Goal: Task Accomplishment & Management: Use online tool/utility

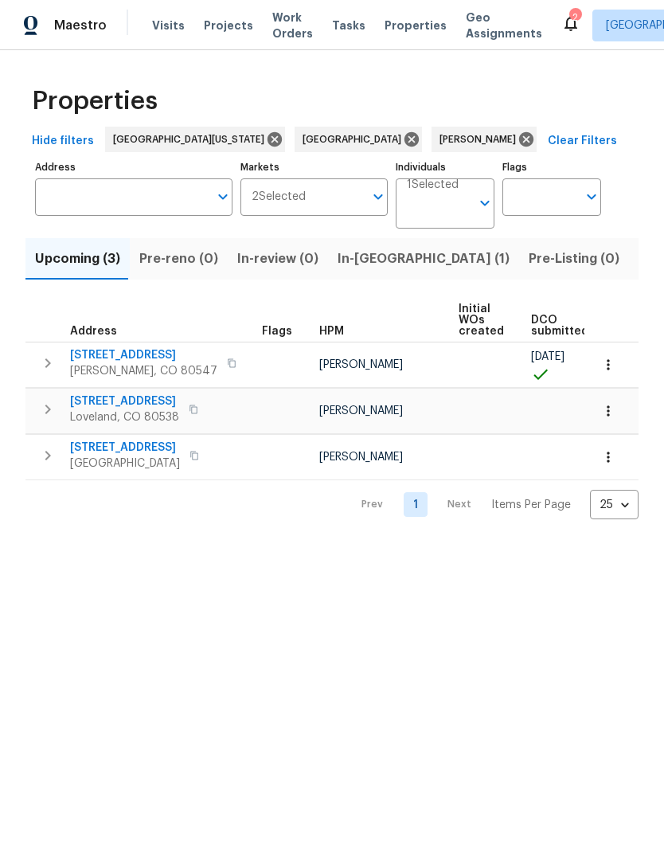
click at [639, 259] on span "Listed (20)" at bounding box center [673, 259] width 69 height 22
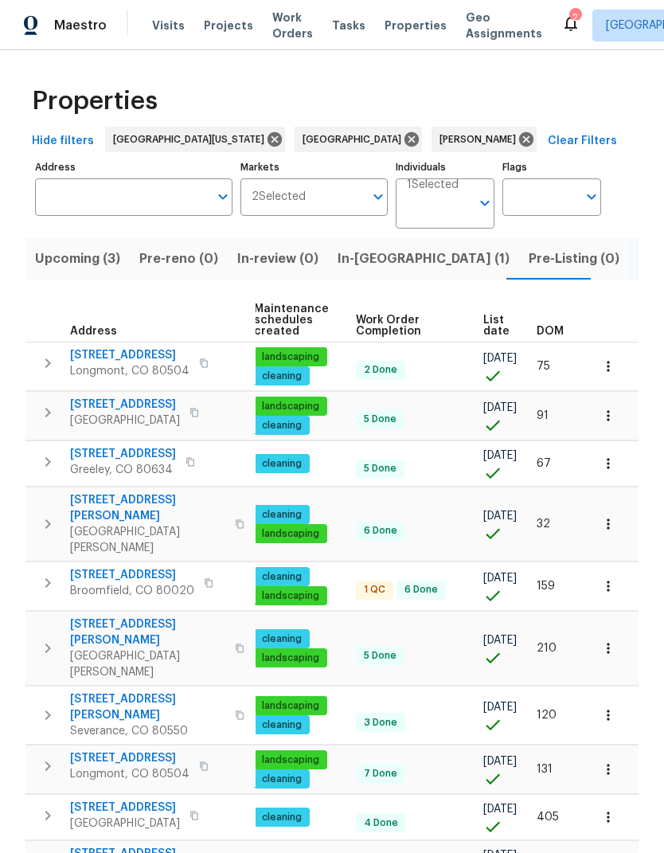
scroll to position [0, 205]
click at [491, 333] on span "List date" at bounding box center [496, 326] width 26 height 22
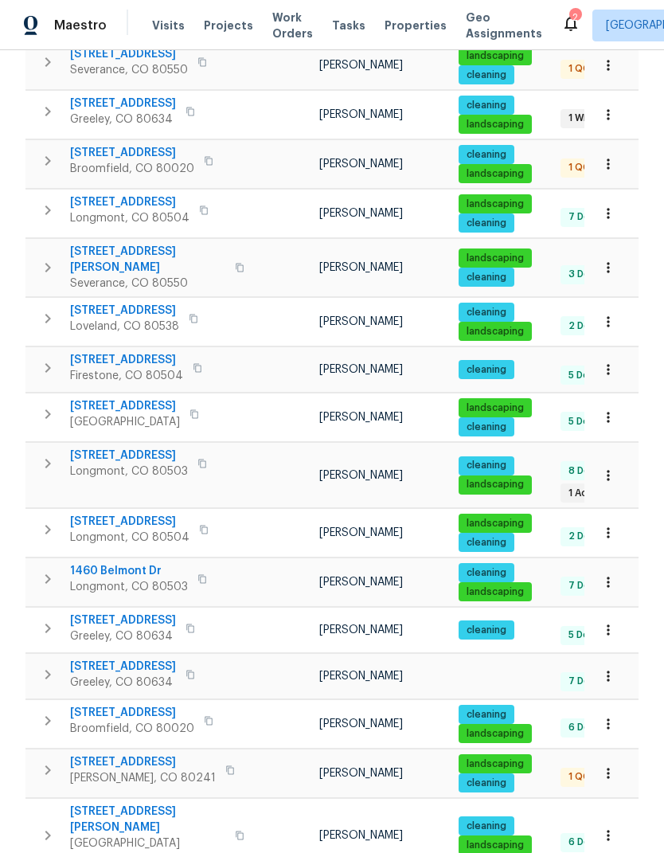
scroll to position [471, 0]
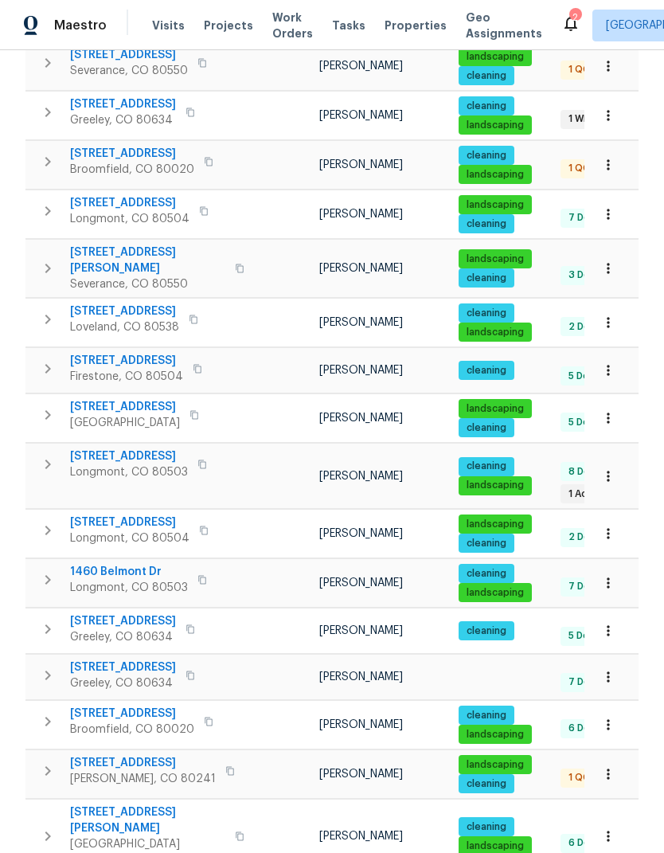
click at [94, 659] on span "4011 W 28th Street Rd" at bounding box center [123, 667] width 106 height 16
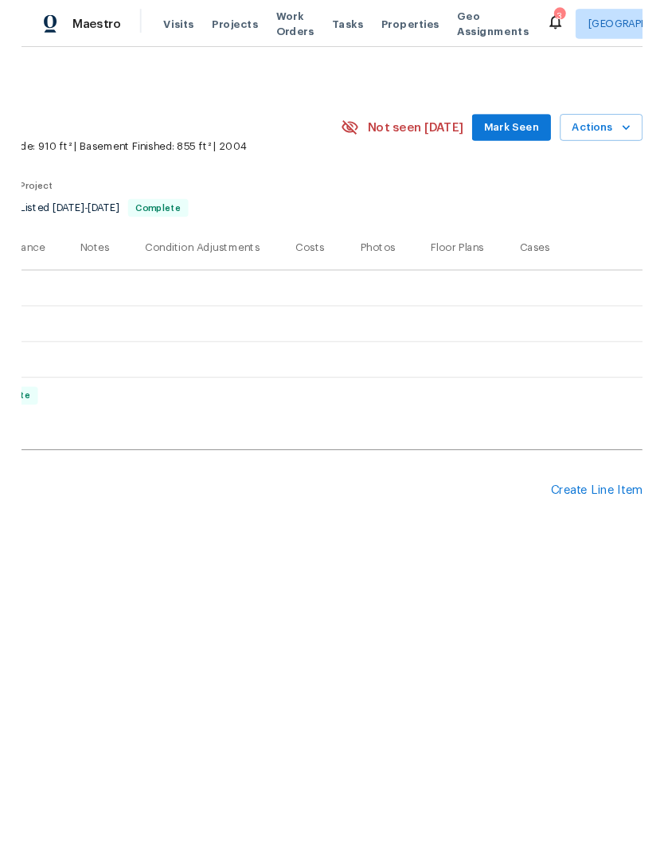
scroll to position [0, 236]
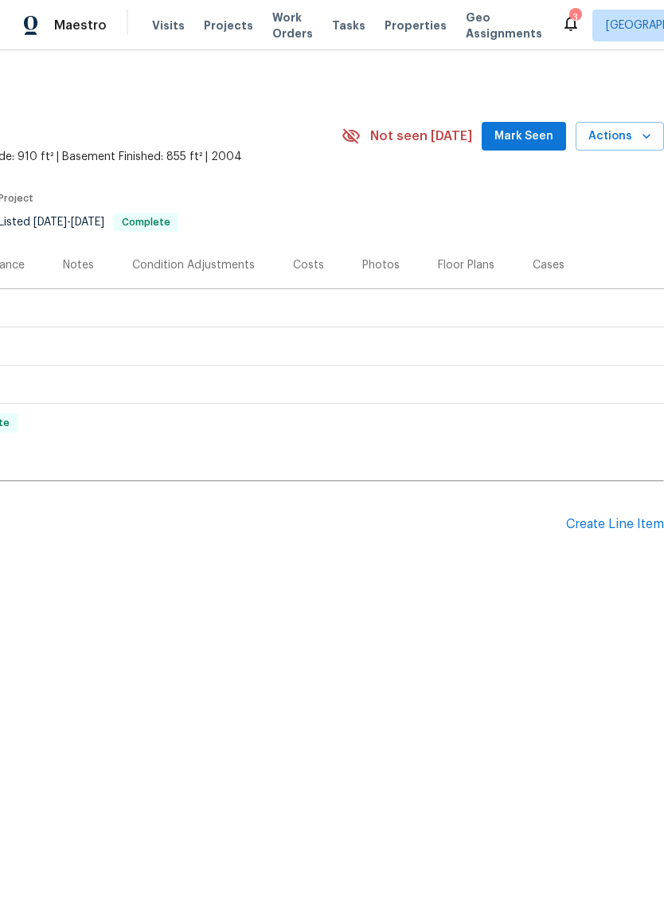
click at [630, 142] on span "Actions" at bounding box center [620, 137] width 63 height 20
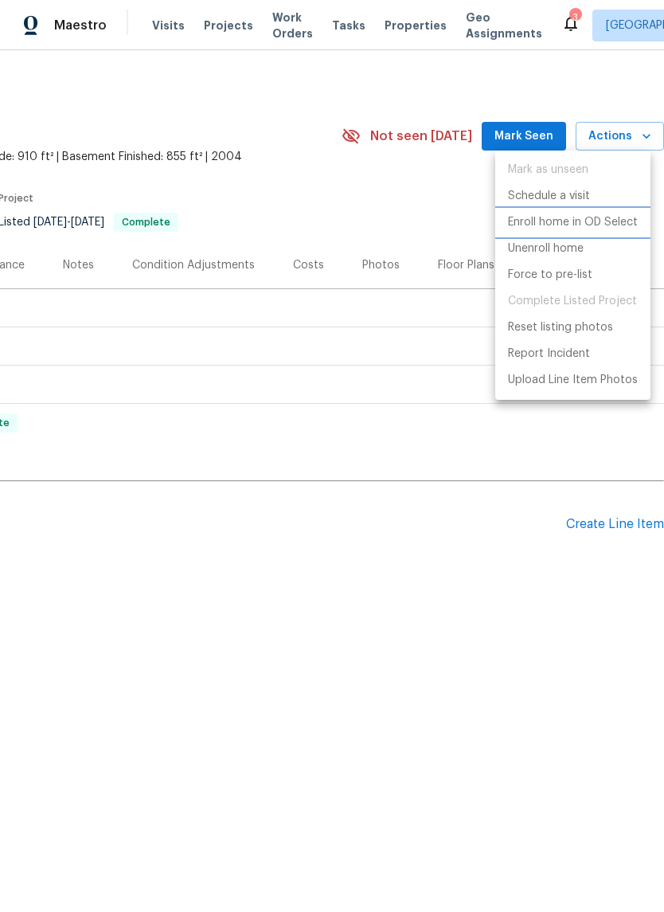
click at [619, 209] on li "Enroll home in OD Select" at bounding box center [572, 222] width 155 height 26
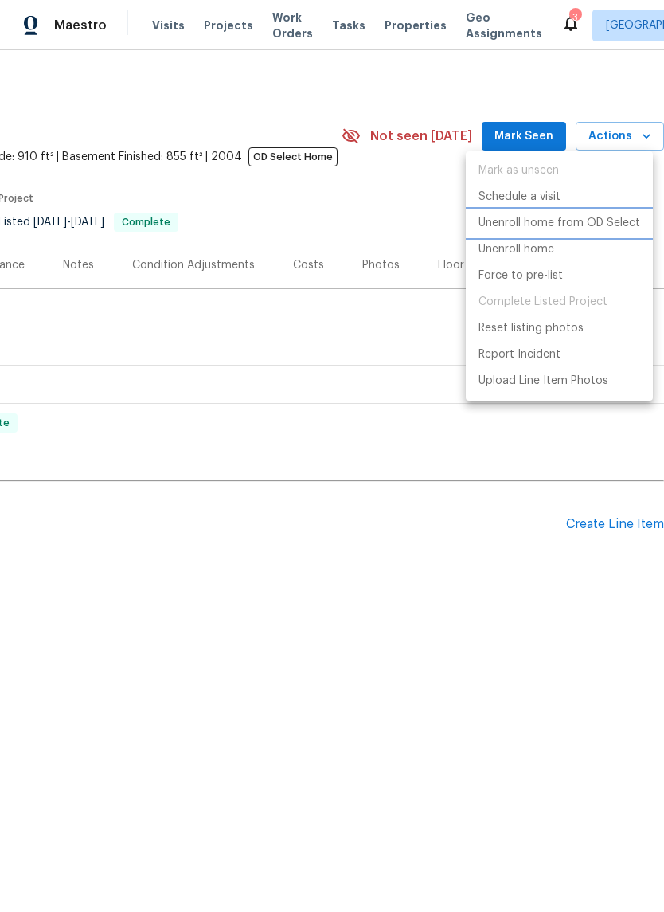
click at [618, 222] on p "Unenroll home from OD Select" at bounding box center [560, 223] width 162 height 17
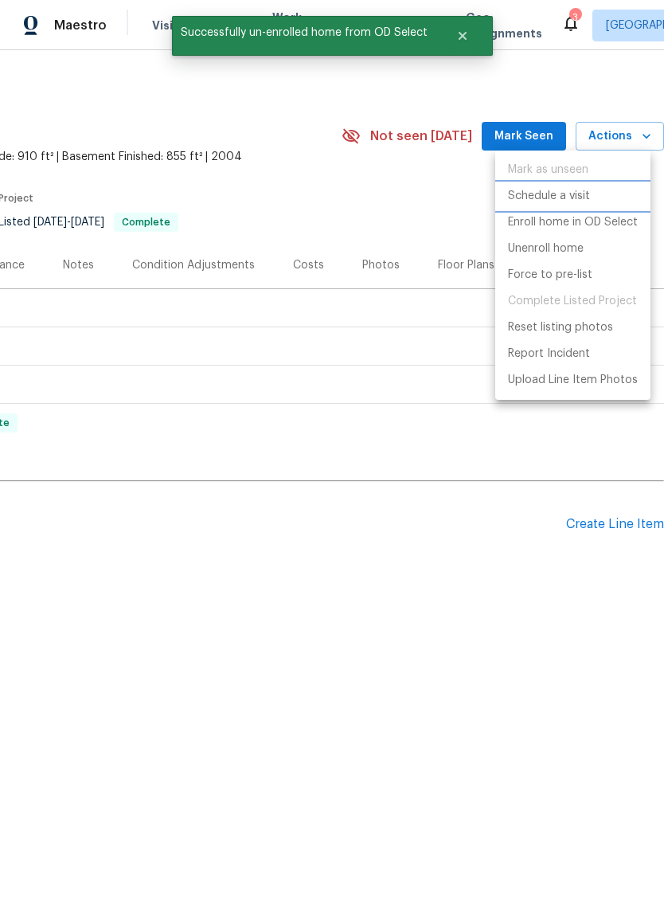
click at [601, 197] on li "Schedule a visit" at bounding box center [572, 196] width 155 height 26
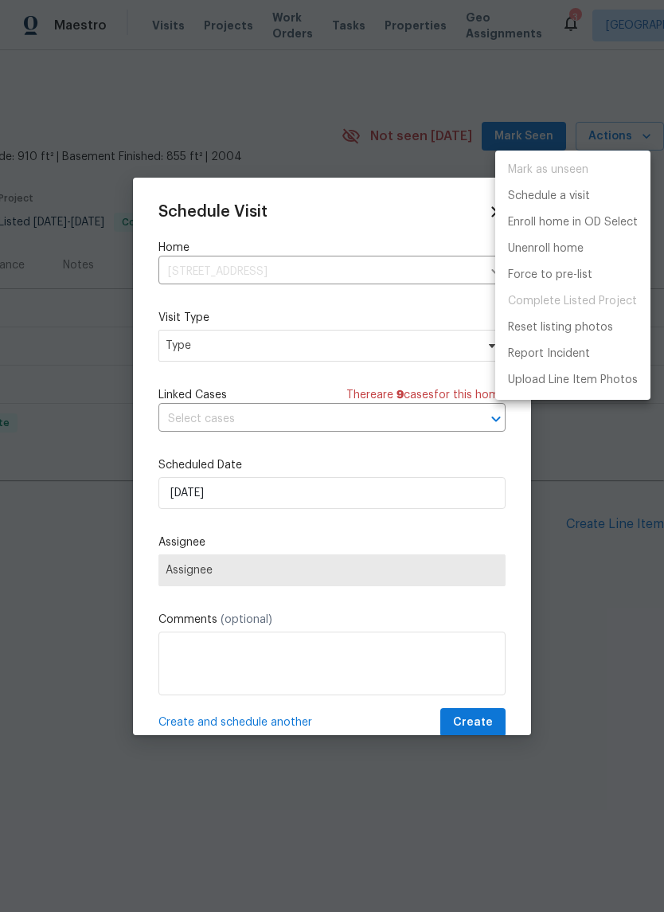
click at [259, 316] on div at bounding box center [332, 456] width 664 height 912
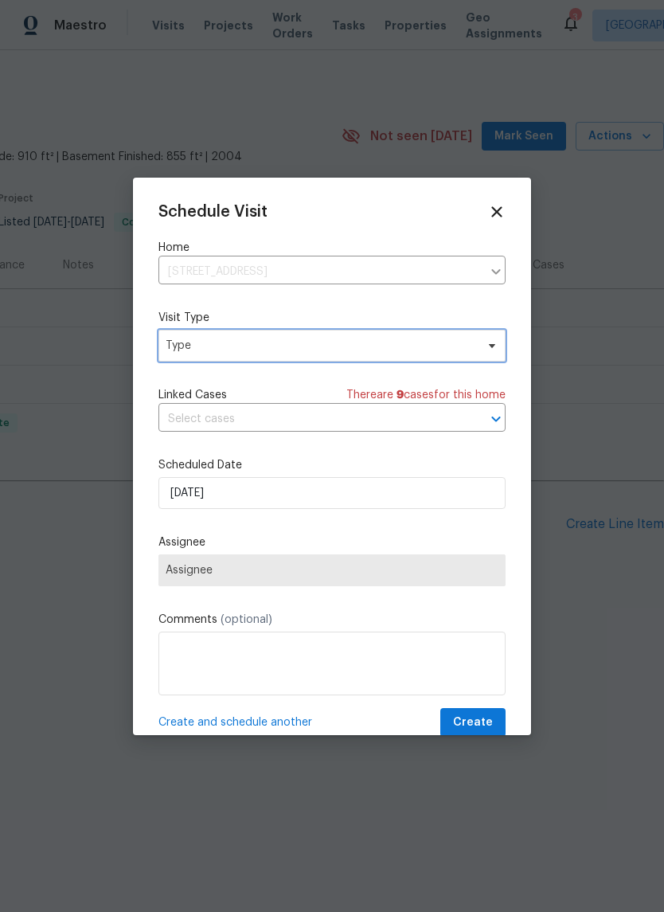
click at [174, 357] on span "Type" at bounding box center [332, 346] width 347 height 32
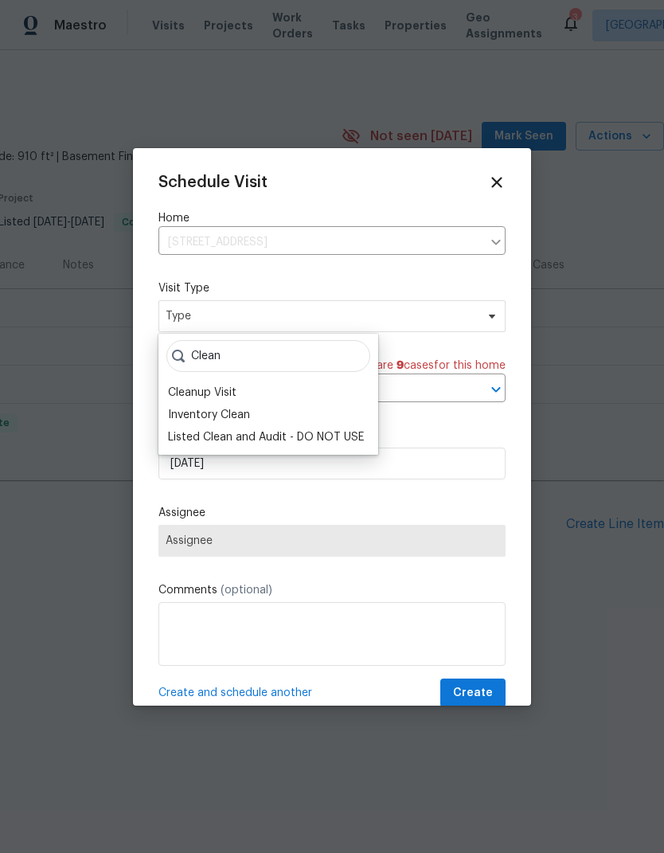
type input "Clean"
click at [192, 417] on div "Inventory Clean" at bounding box center [209, 415] width 82 height 16
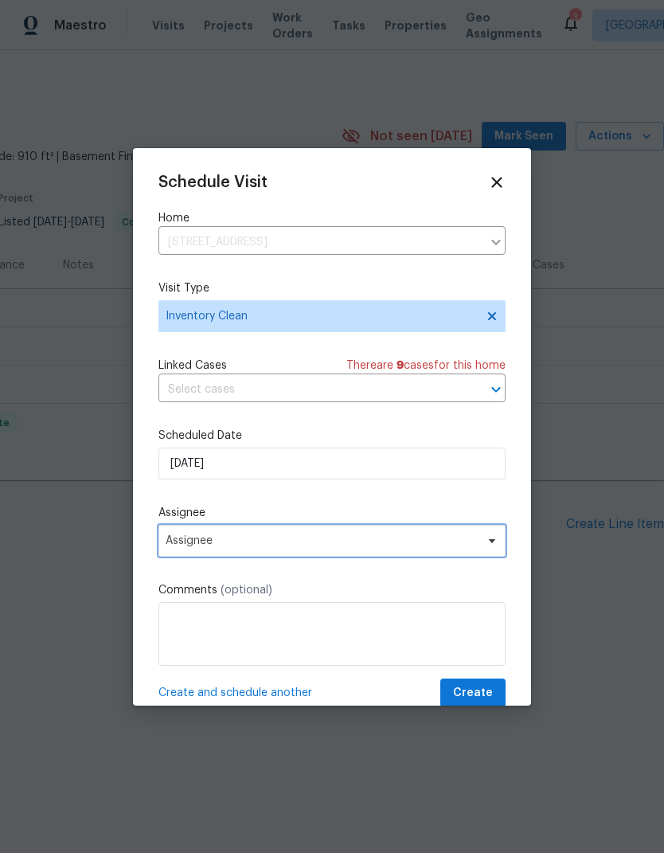
click at [174, 543] on span "Assignee" at bounding box center [322, 540] width 312 height 13
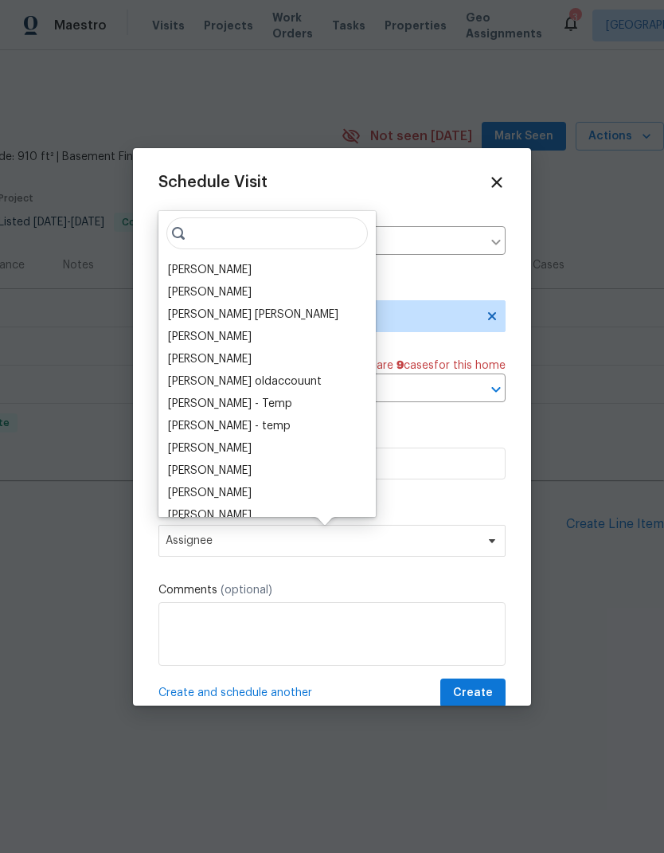
click at [163, 259] on div "John Gonzalez Vinodh Kumar Mohammed Moshin Ali Vinod Kumar Sayali Pendse Julia …" at bounding box center [267, 364] width 217 height 306
click at [177, 270] on div "John Gonzalez" at bounding box center [210, 270] width 84 height 16
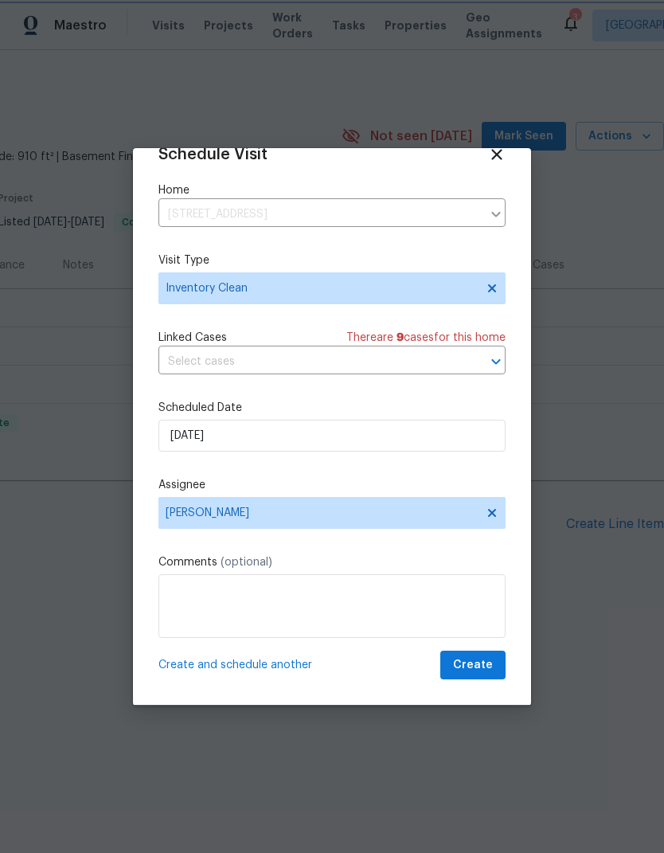
scroll to position [31, 0]
click at [483, 671] on span "Create" at bounding box center [473, 666] width 40 height 20
